Goal: Register for event/course

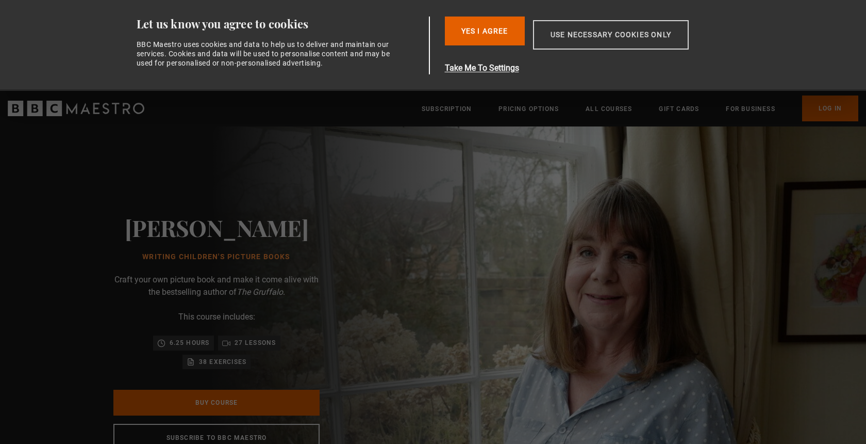
click at [645, 37] on button "Use necessary cookies only" at bounding box center [611, 34] width 156 height 29
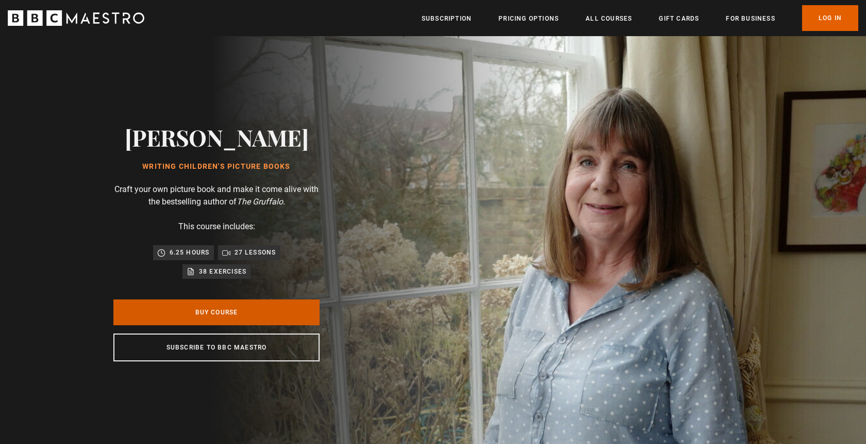
scroll to position [0, 135]
click at [272, 318] on link "Buy Course" at bounding box center [216, 312] width 206 height 26
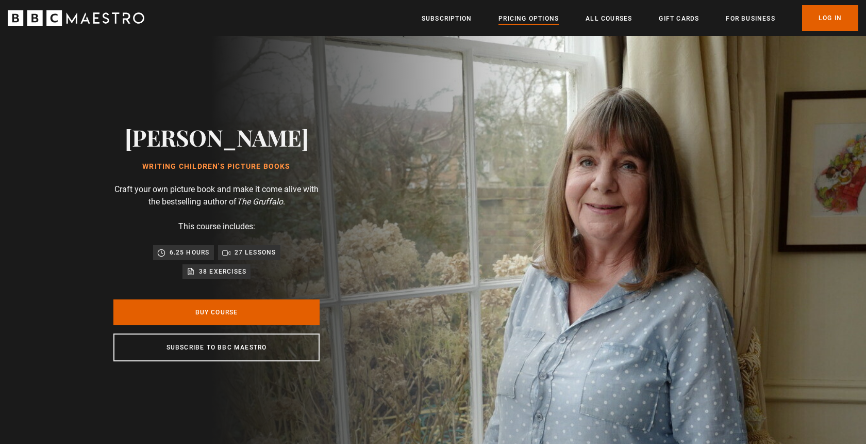
click at [527, 21] on link "Pricing Options" at bounding box center [529, 18] width 60 height 10
